Goal: Task Accomplishment & Management: Manage account settings

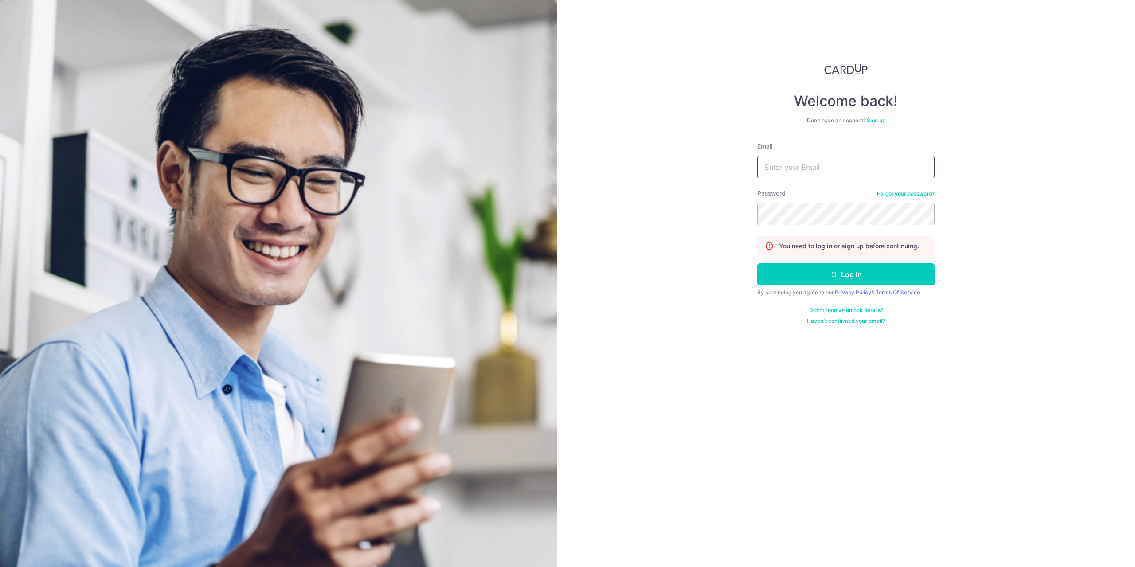
click at [903, 168] on input "Email" at bounding box center [845, 167] width 177 height 22
click at [853, 163] on input "Email" at bounding box center [845, 167] width 177 height 22
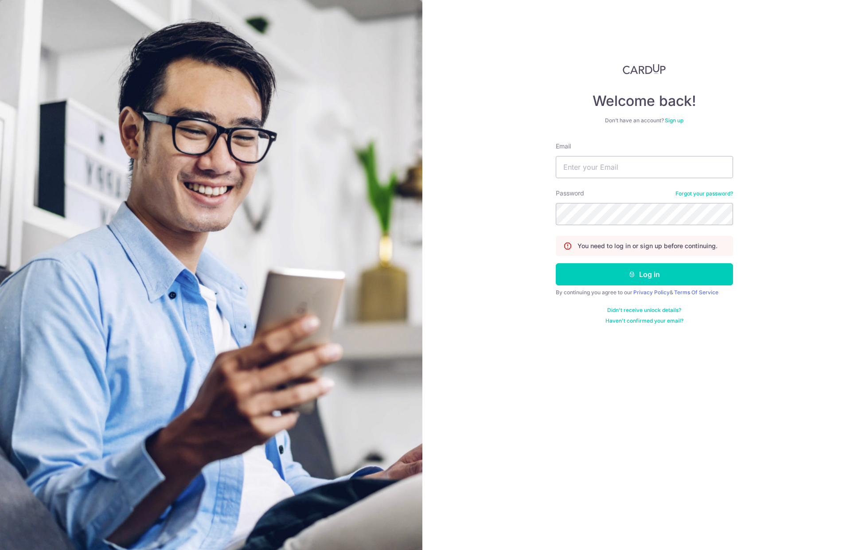
type input "[EMAIL_ADDRESS][DOMAIN_NAME]"
click at [556, 263] on button "Log in" at bounding box center [644, 274] width 177 height 22
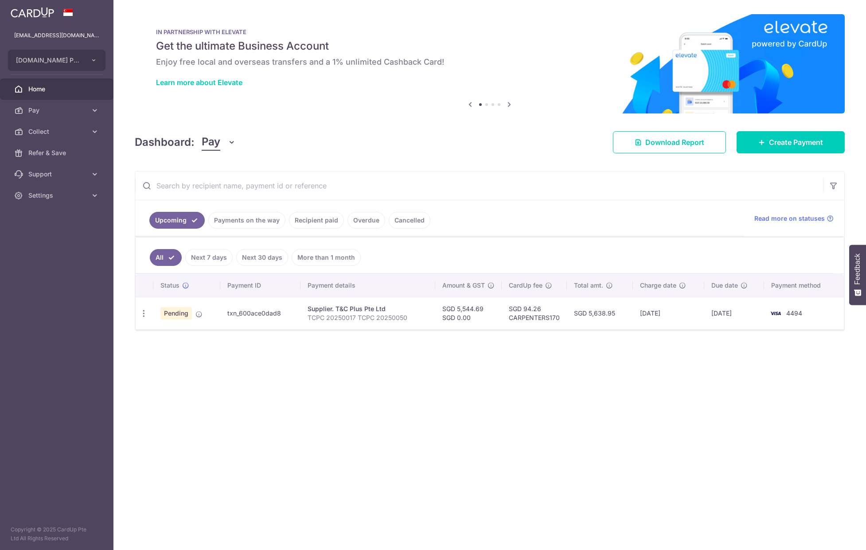
click at [243, 226] on link "Payments on the way" at bounding box center [246, 220] width 77 height 17
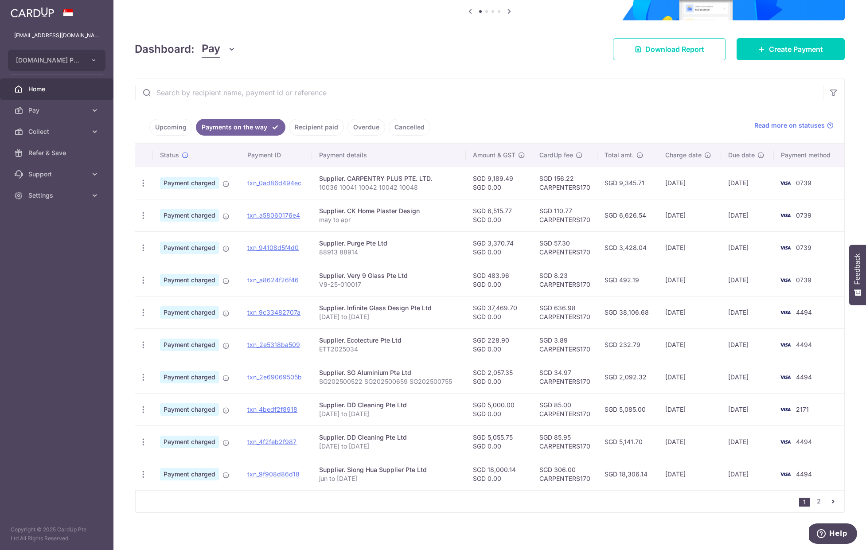
scroll to position [94, 0]
click at [250, 98] on input "text" at bounding box center [479, 92] width 688 height 28
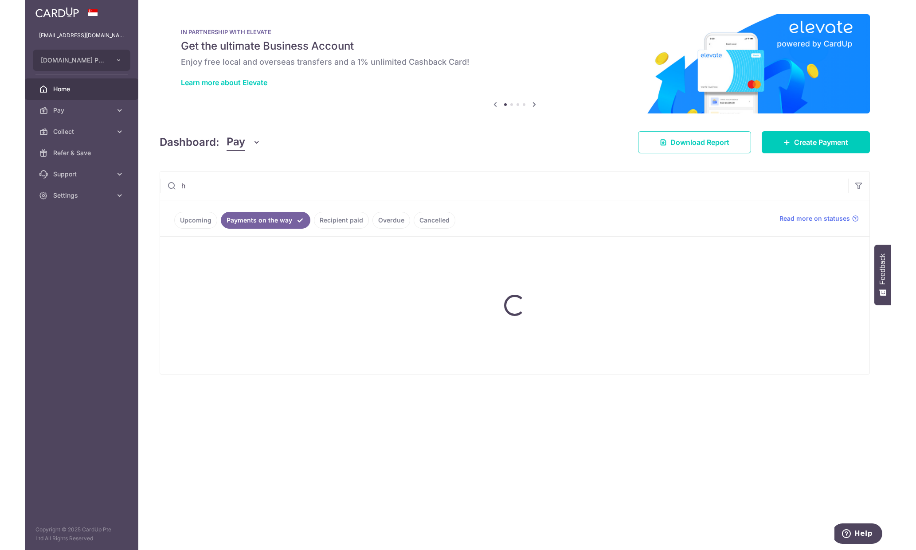
scroll to position [0, 0]
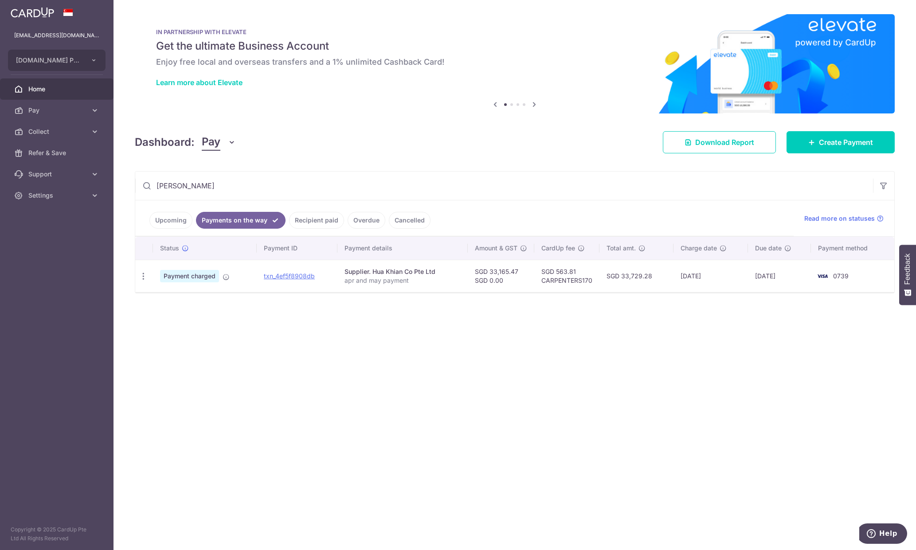
type input "[PERSON_NAME]"
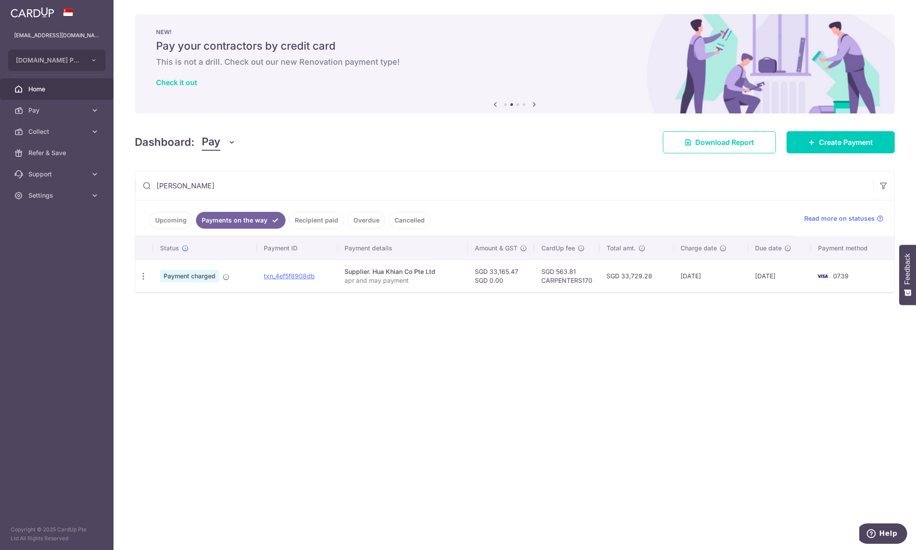
drag, startPoint x: 794, startPoint y: 386, endPoint x: 771, endPoint y: 364, distance: 31.7
click at [794, 386] on div "× Pause Schedule Pause all future payments in this series Pause just this one p…" at bounding box center [515, 275] width 803 height 550
